Goal: Task Accomplishment & Management: Complete application form

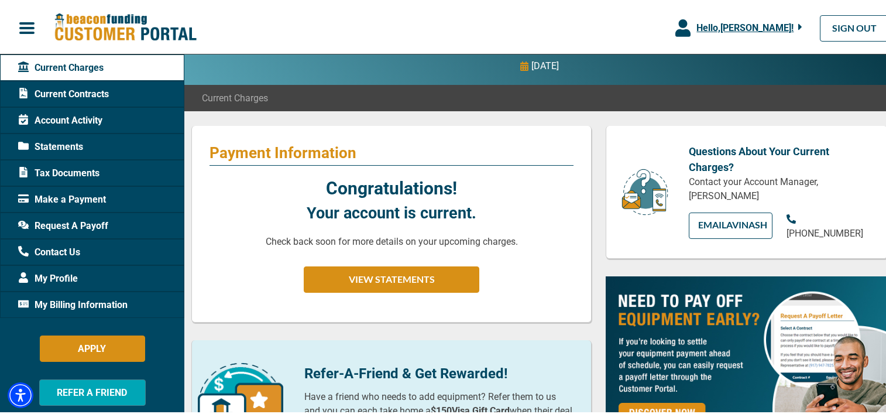
scroll to position [54, 0]
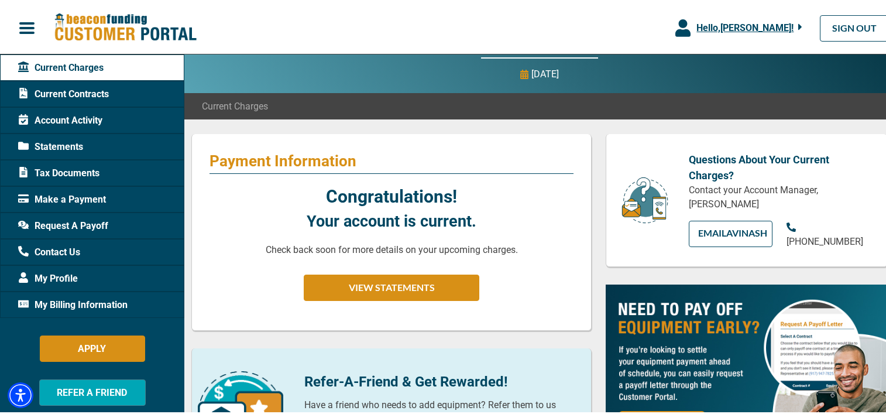
click at [61, 142] on span "Statements" at bounding box center [50, 145] width 65 height 14
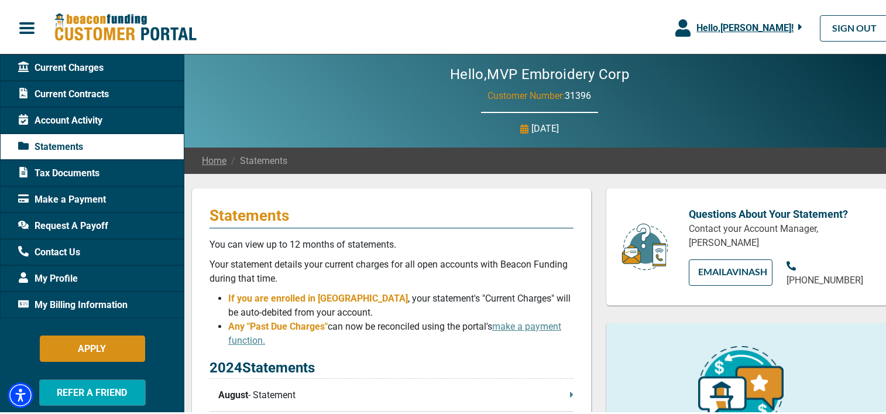
click at [88, 116] on span "Account Activity" at bounding box center [60, 119] width 84 height 14
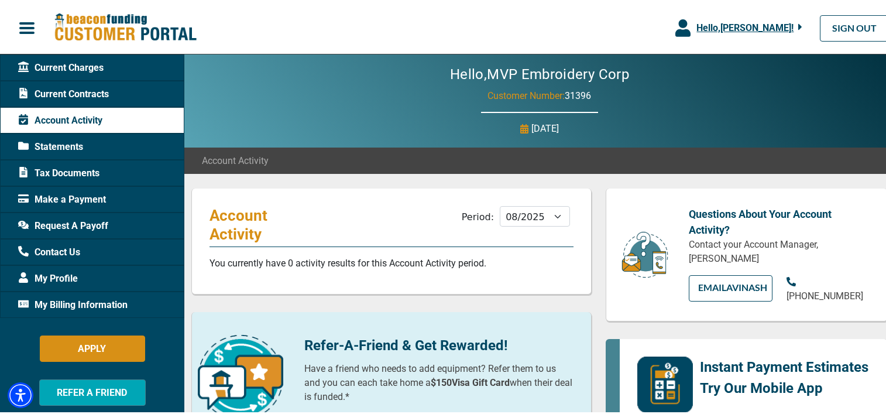
click at [89, 64] on span "Current Charges" at bounding box center [60, 66] width 85 height 14
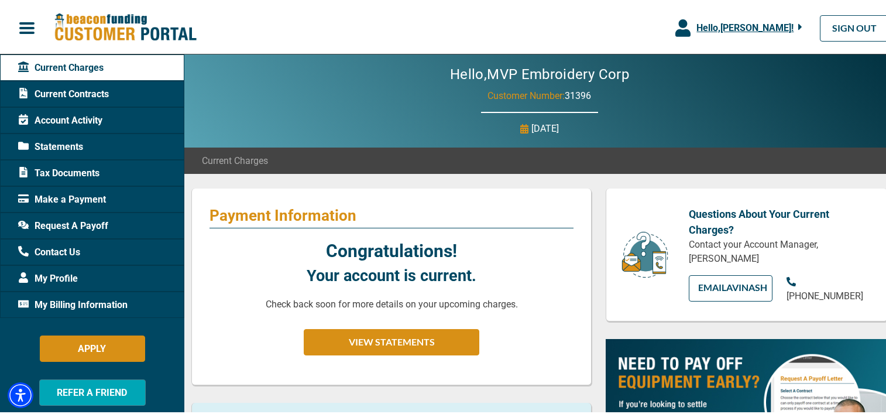
click at [65, 88] on span "Current Contracts" at bounding box center [63, 92] width 91 height 14
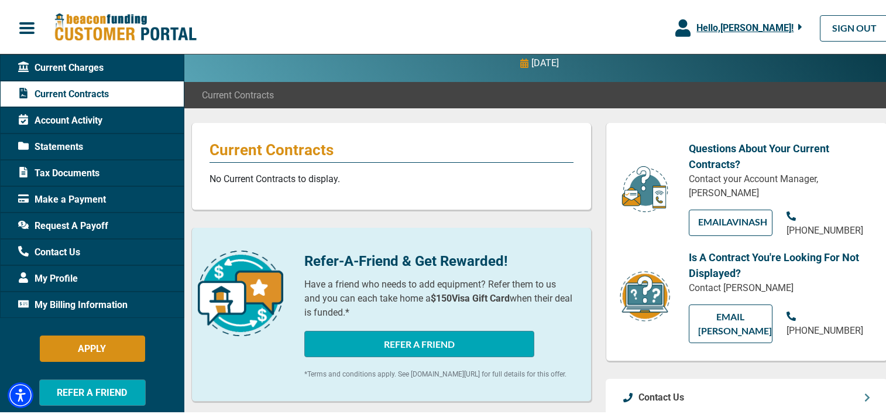
scroll to position [113, 0]
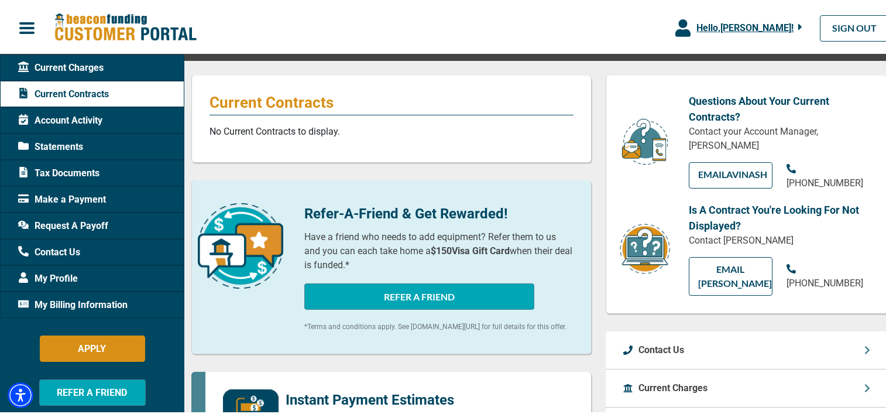
click at [61, 68] on span "Current Charges" at bounding box center [60, 66] width 85 height 14
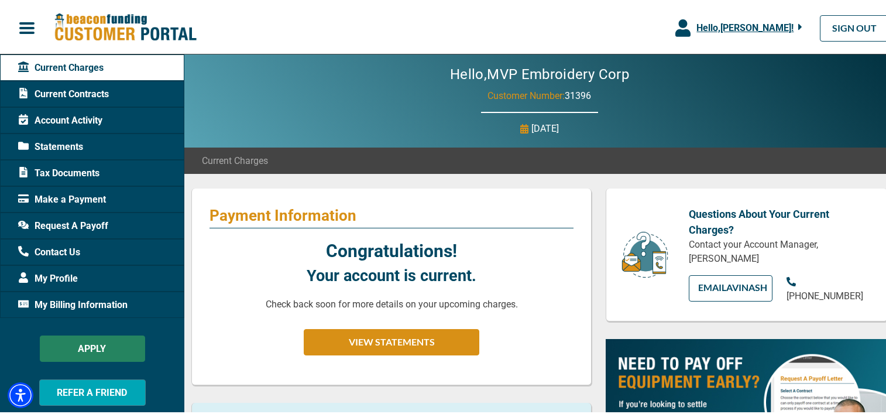
click at [84, 347] on button "APPLY" at bounding box center [92, 346] width 105 height 26
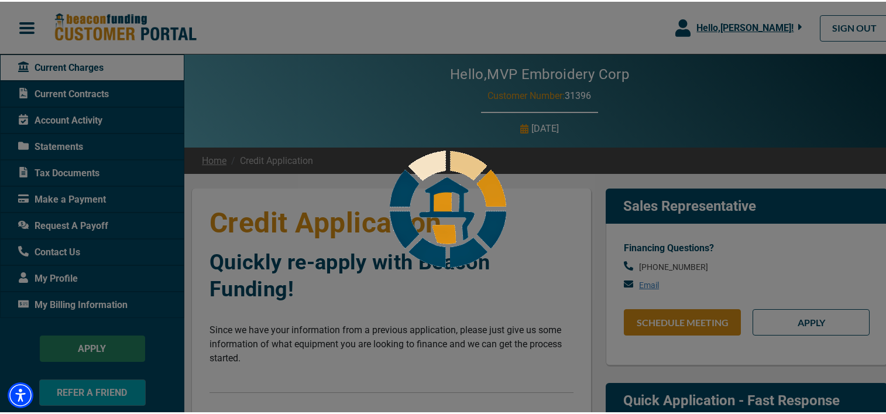
select select "11"
select select "1"
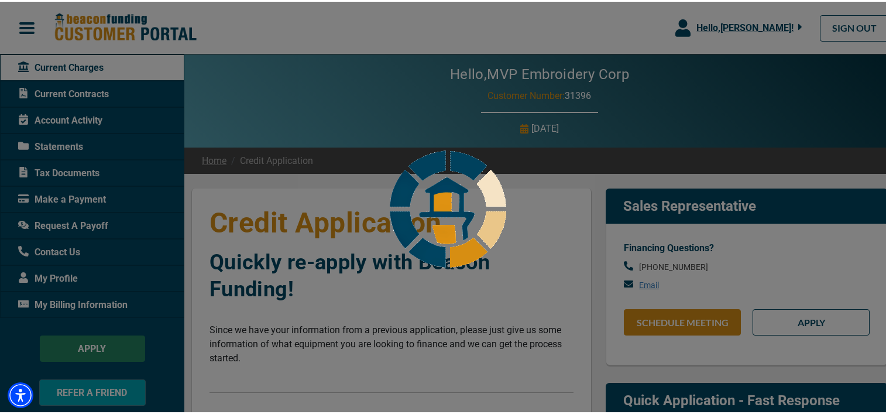
select select "11"
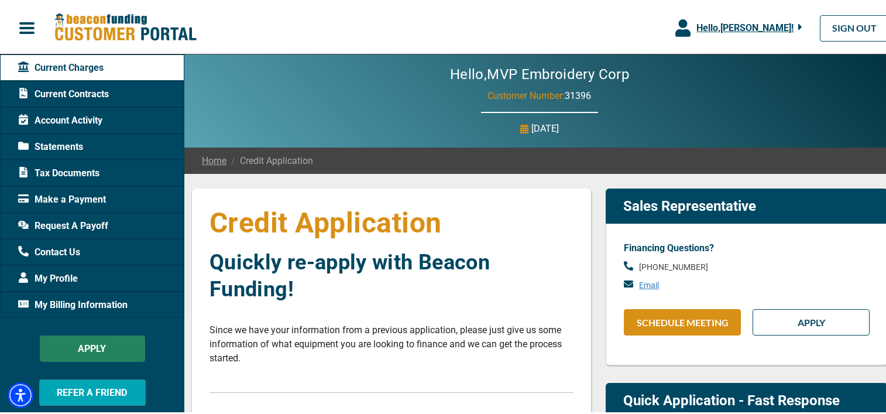
type input "100%"
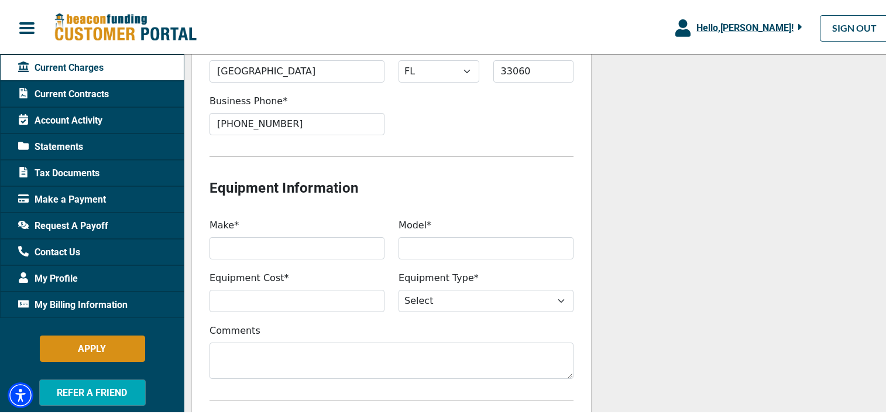
scroll to position [969, 0]
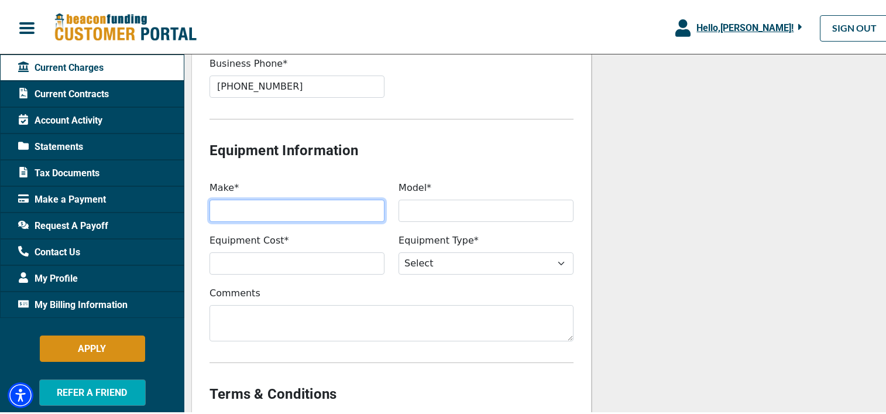
click at [236, 209] on input "Make*" at bounding box center [296, 209] width 175 height 22
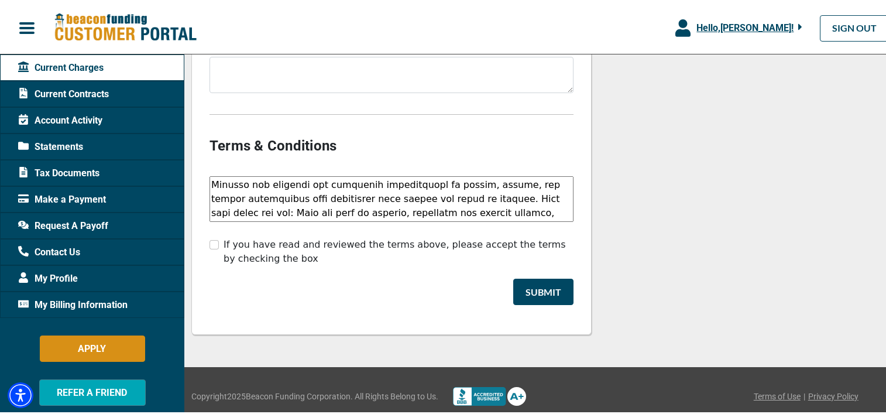
scroll to position [1221, 0]
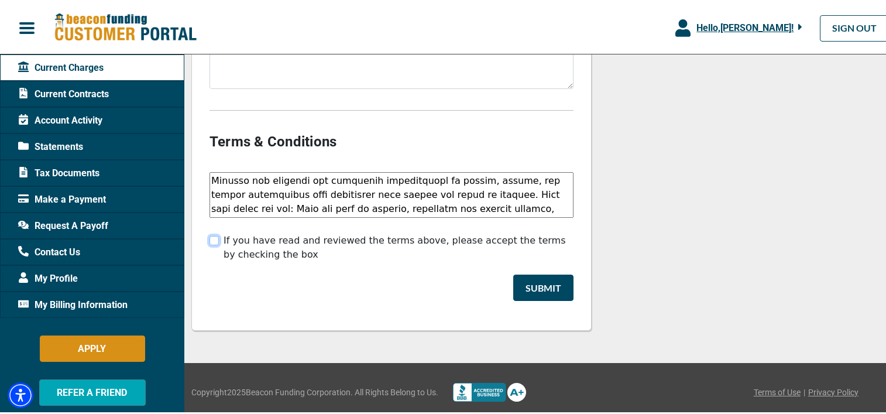
click at [216, 238] on input "If you have read and reviewed the terms above, please accept the terms by check…" at bounding box center [213, 238] width 9 height 9
checkbox input "true"
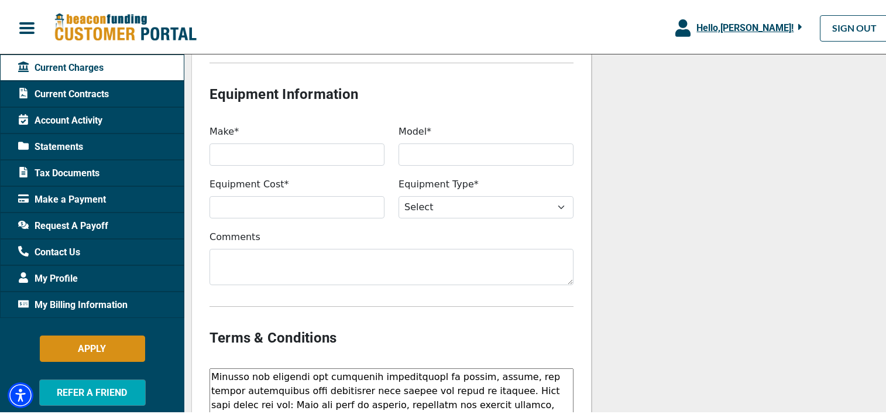
scroll to position [983, 0]
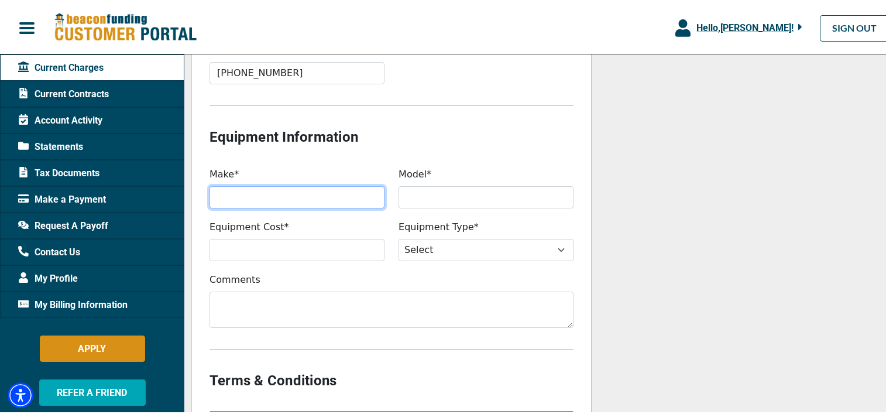
click at [239, 195] on input "Make*" at bounding box center [296, 195] width 175 height 22
type input "T"
click at [243, 195] on input "BARUBAN MACHINE EMBROIDERY" at bounding box center [296, 195] width 175 height 22
type input "BARUDAN MACHINE EMBROIDERY"
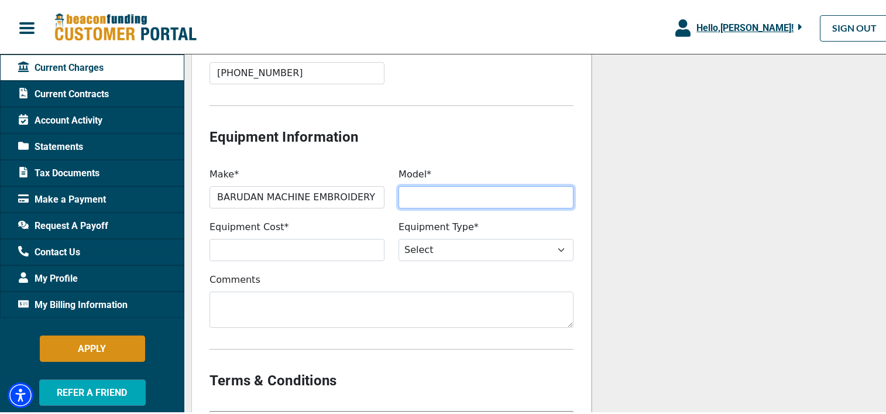
click at [419, 192] on input "Model*" at bounding box center [485, 195] width 175 height 22
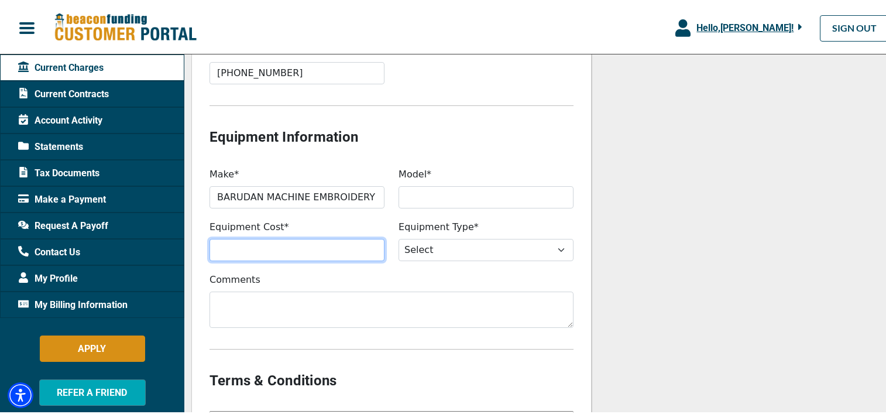
click at [248, 247] on input "Equipment Cost*" at bounding box center [296, 248] width 175 height 22
type input "$6"
paste input "$6,200,000"
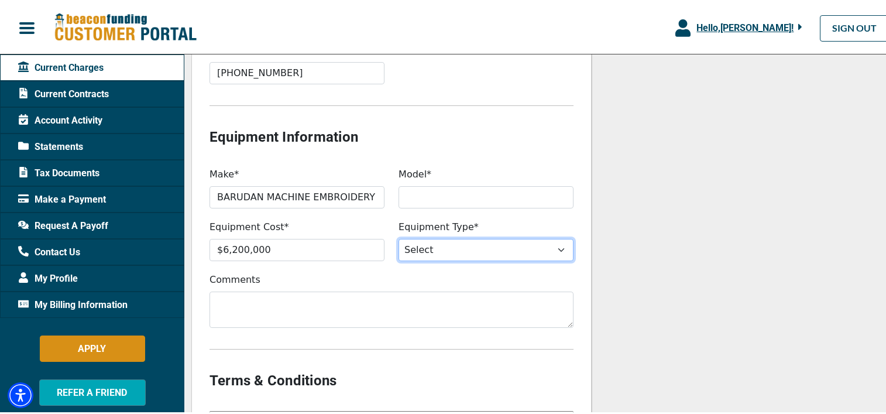
click at [557, 246] on select "Select Backhoe Boom/Bucket Truck Chipper Commercial Mower Commercial Truck Othe…" at bounding box center [485, 248] width 175 height 22
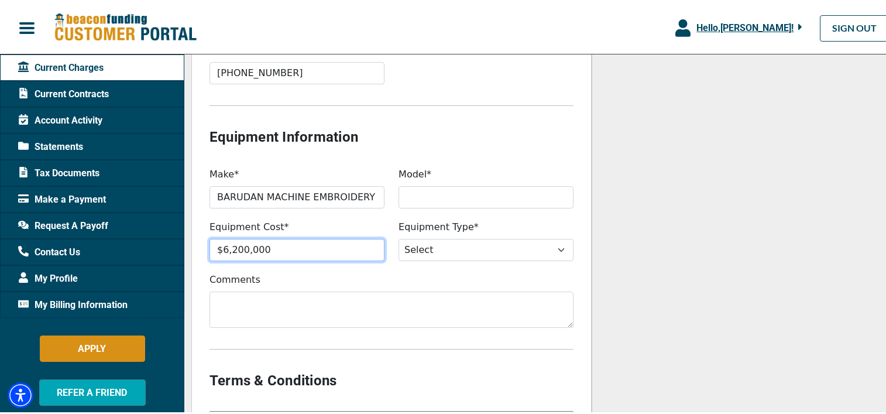
click at [270, 247] on input "$6,200,000" at bounding box center [296, 248] width 175 height 22
type input "$"
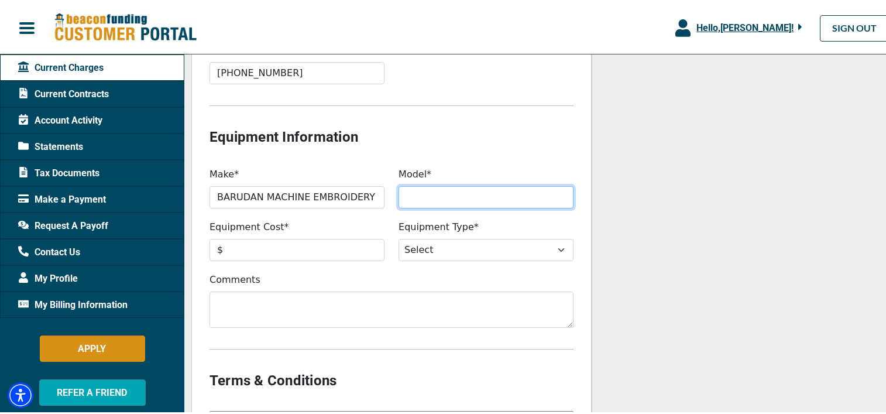
click at [434, 194] on input "Model*" at bounding box center [485, 195] width 175 height 22
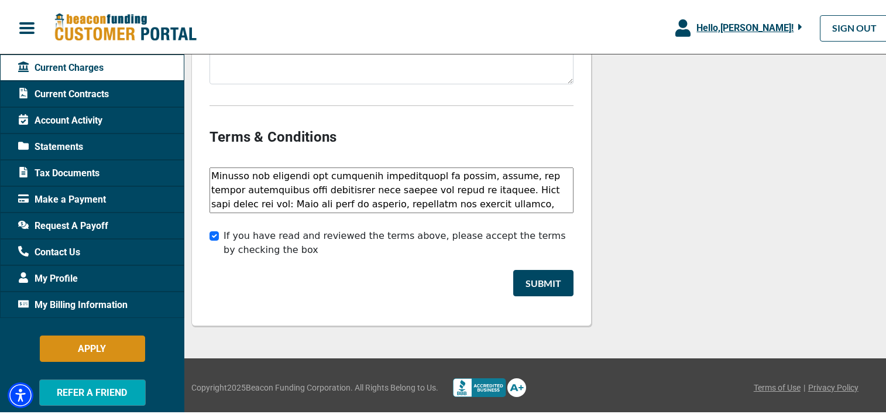
scroll to position [1227, 0]
type input "450X520MM"
click at [532, 283] on button "Submit" at bounding box center [543, 280] width 60 height 26
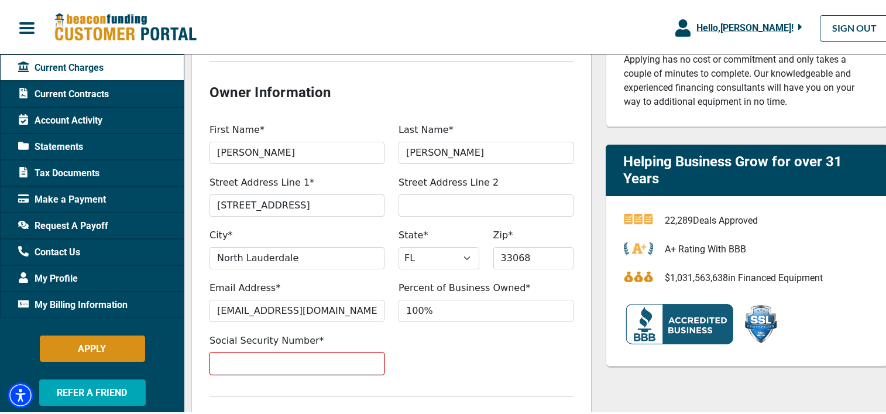
scroll to position [400, 0]
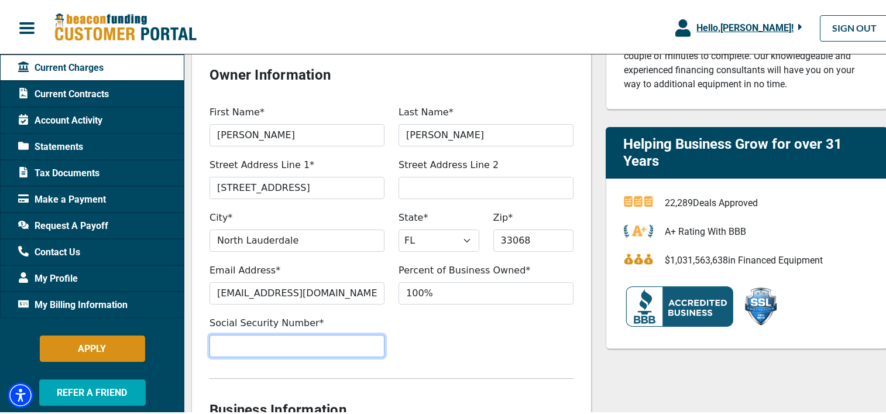
click at [226, 348] on input "Social Security Number*" at bounding box center [296, 344] width 175 height 22
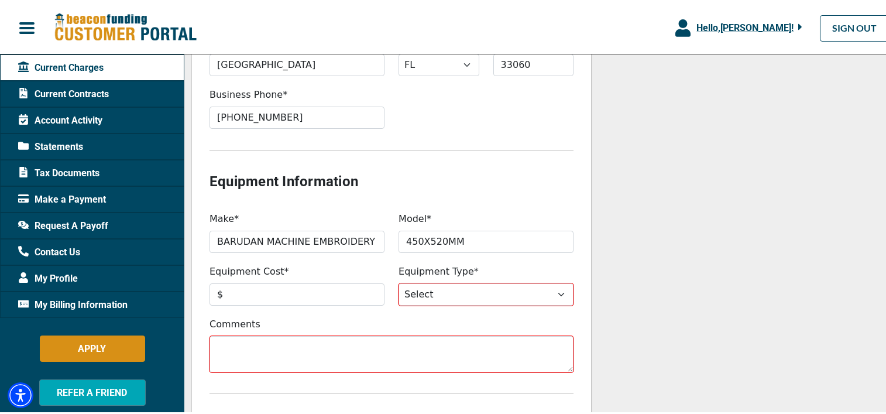
scroll to position [1037, 0]
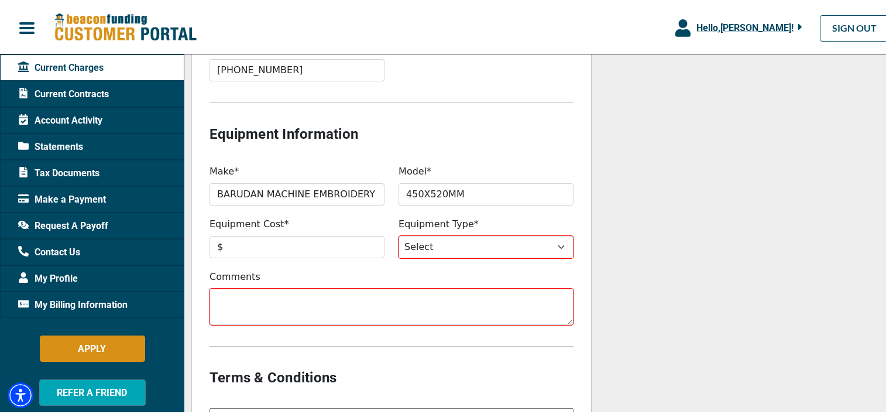
type input "763-25-9448"
click at [555, 245] on select "Select Backhoe Boom/Bucket Truck Chipper Commercial Mower Commercial Truck Othe…" at bounding box center [485, 245] width 175 height 22
click at [388, 357] on div at bounding box center [391, 350] width 378 height 31
click at [553, 243] on select "Select Backhoe Boom/Bucket Truck Chipper Commercial Mower Commercial Truck Othe…" at bounding box center [485, 245] width 175 height 22
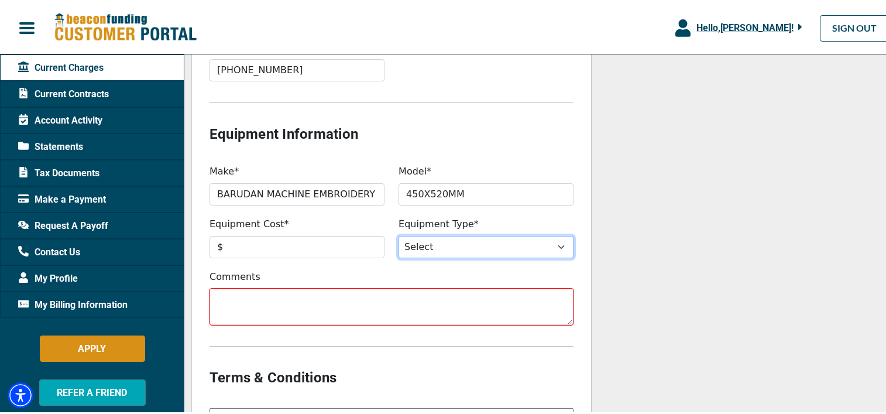
select select "1"
click at [398, 234] on select "Select Backhoe Boom/Bucket Truck Chipper Commercial Mower Commercial Truck Othe…" at bounding box center [485, 245] width 175 height 22
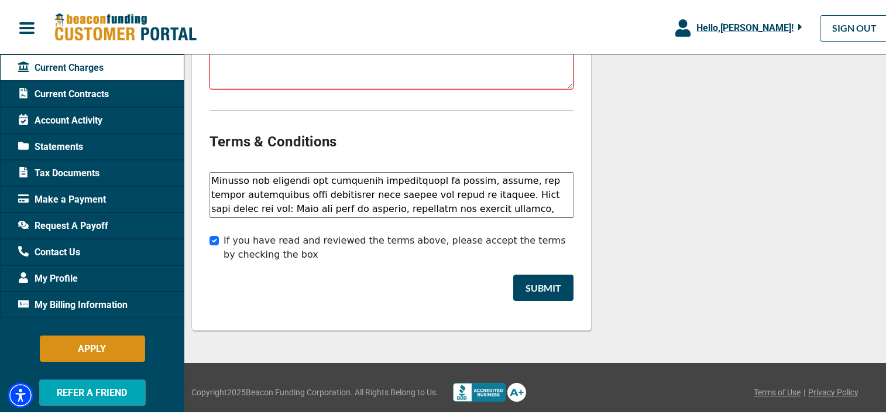
scroll to position [1250, 0]
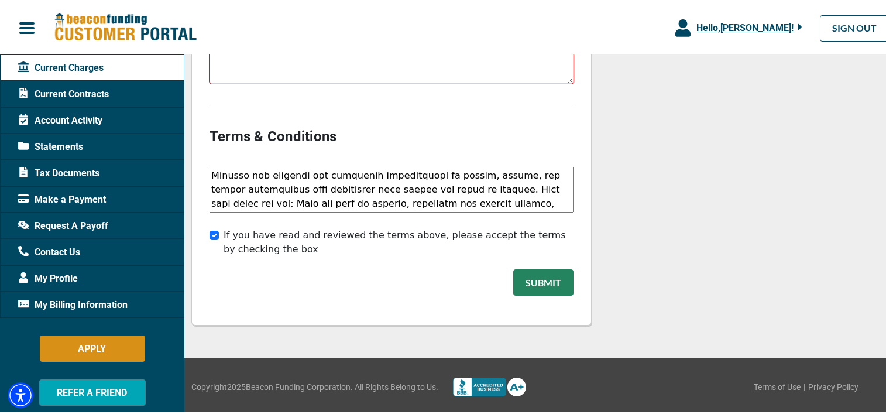
click at [545, 282] on button "Submit" at bounding box center [543, 280] width 60 height 26
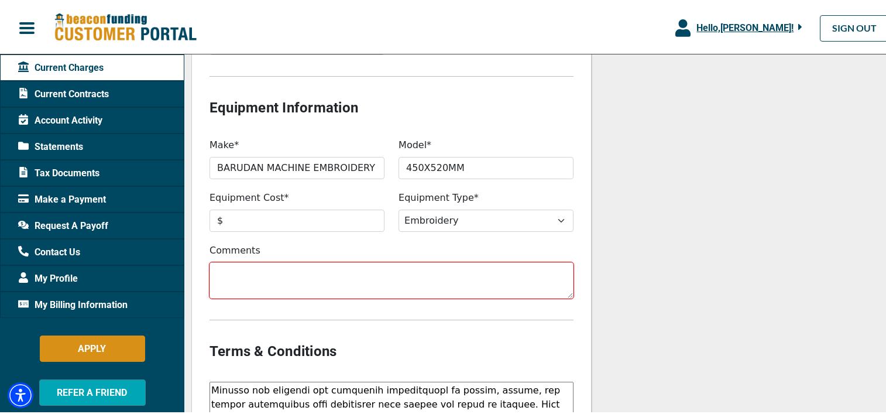
scroll to position [1041, 0]
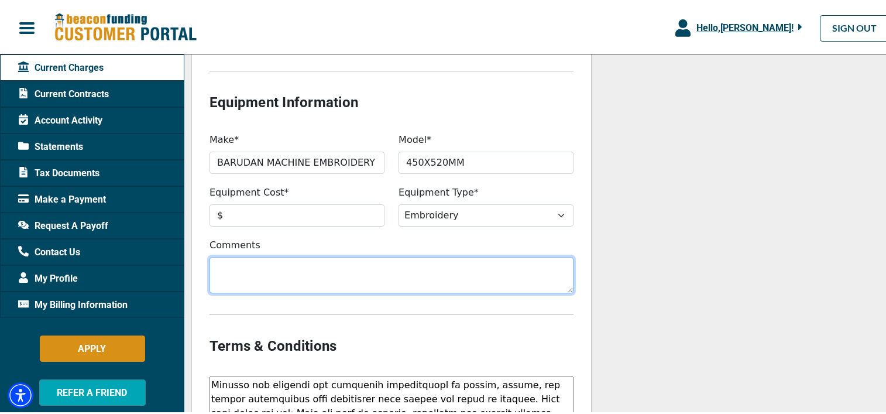
click at [235, 274] on textarea "Comments" at bounding box center [391, 273] width 364 height 36
type textarea "BARUNDA MACHINE 6HEAND 15 NEDDLER"
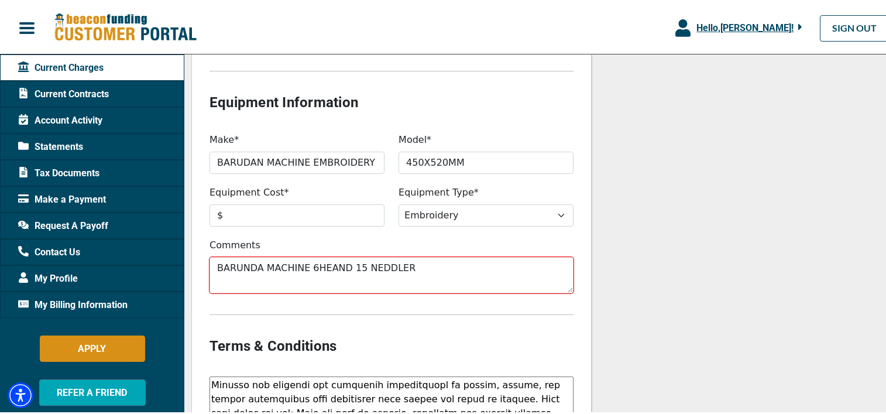
click at [505, 345] on h4 "Terms & Conditions" at bounding box center [391, 344] width 364 height 20
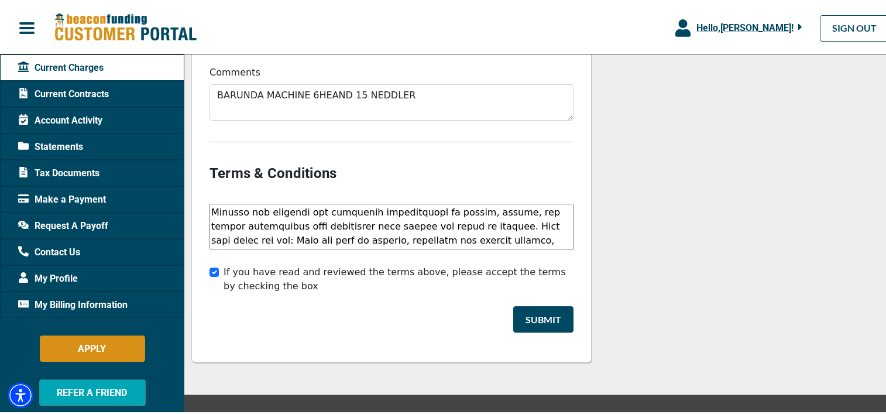
scroll to position [1227, 0]
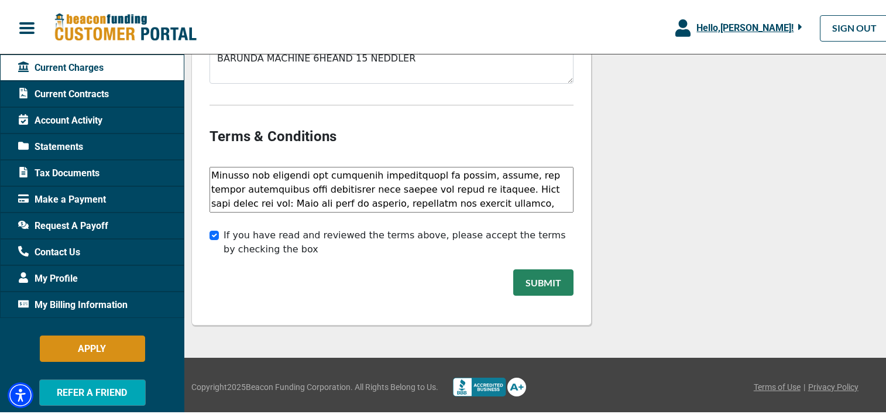
click at [535, 285] on button "Submit" at bounding box center [543, 280] width 60 height 26
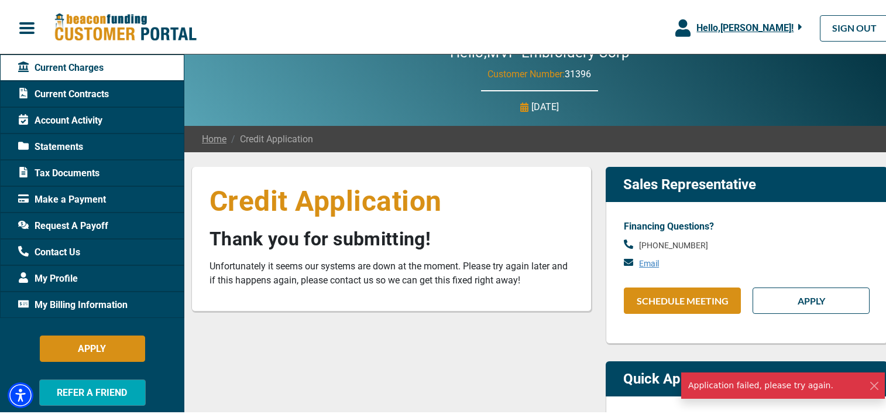
scroll to position [0, 0]
